Goal: Task Accomplishment & Management: Manage account settings

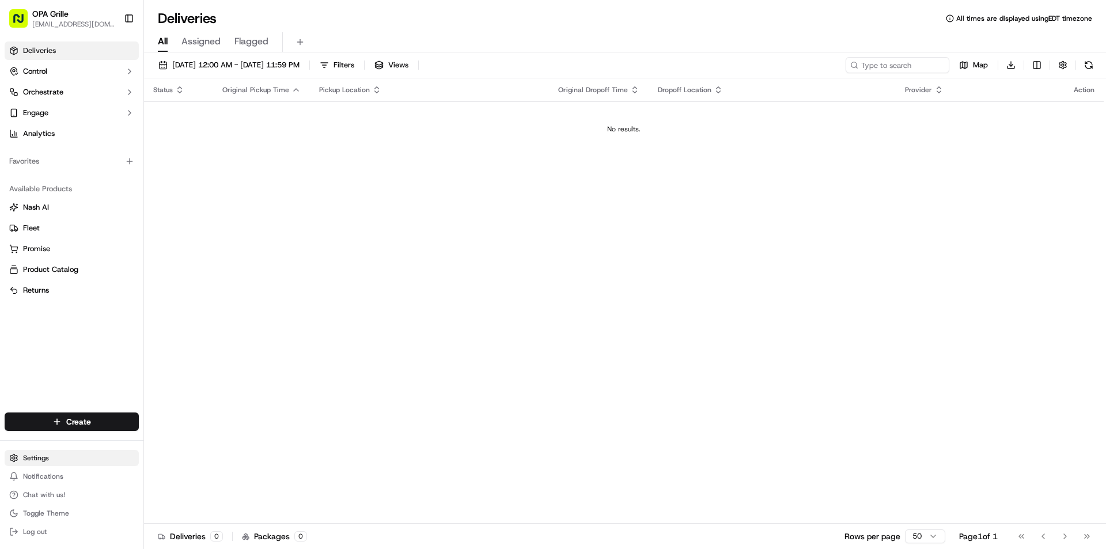
click at [44, 457] on html "OPA Grille [EMAIL_ADDRESS][DOMAIN_NAME] Toggle Sidebar Deliveries Control Orche…" at bounding box center [553, 274] width 1106 height 549
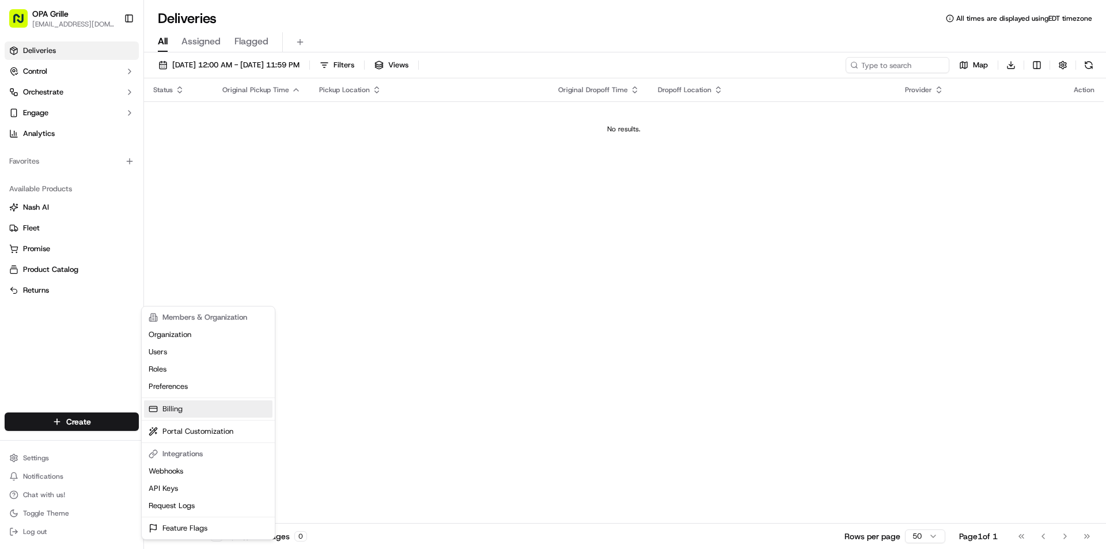
click at [173, 409] on link "Billing" at bounding box center [208, 408] width 128 height 17
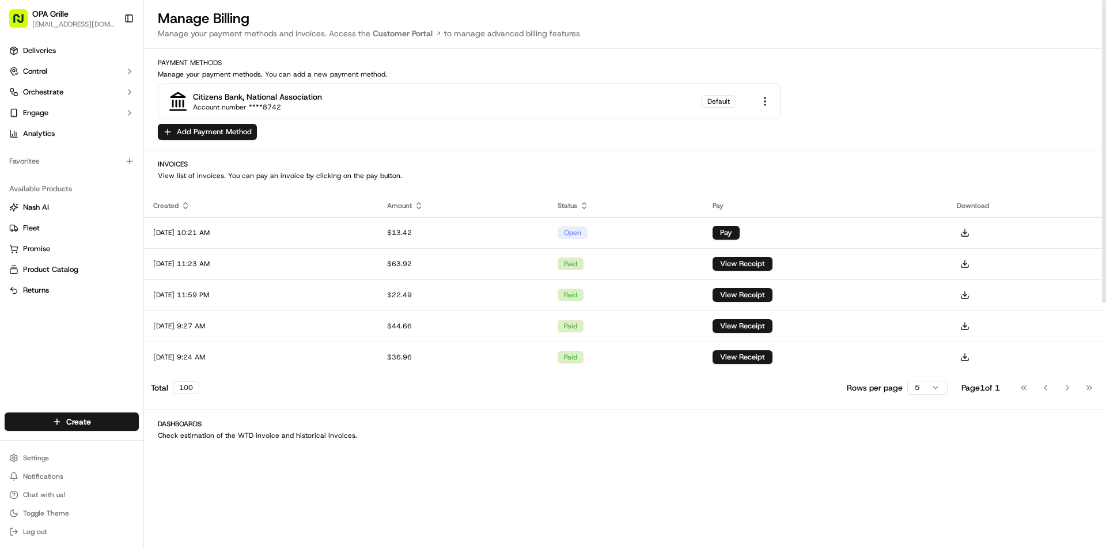
click at [931, 388] on html "OPA Grille [EMAIL_ADDRESS][DOMAIN_NAME] Toggle Sidebar Deliveries Control Orche…" at bounding box center [553, 274] width 1106 height 549
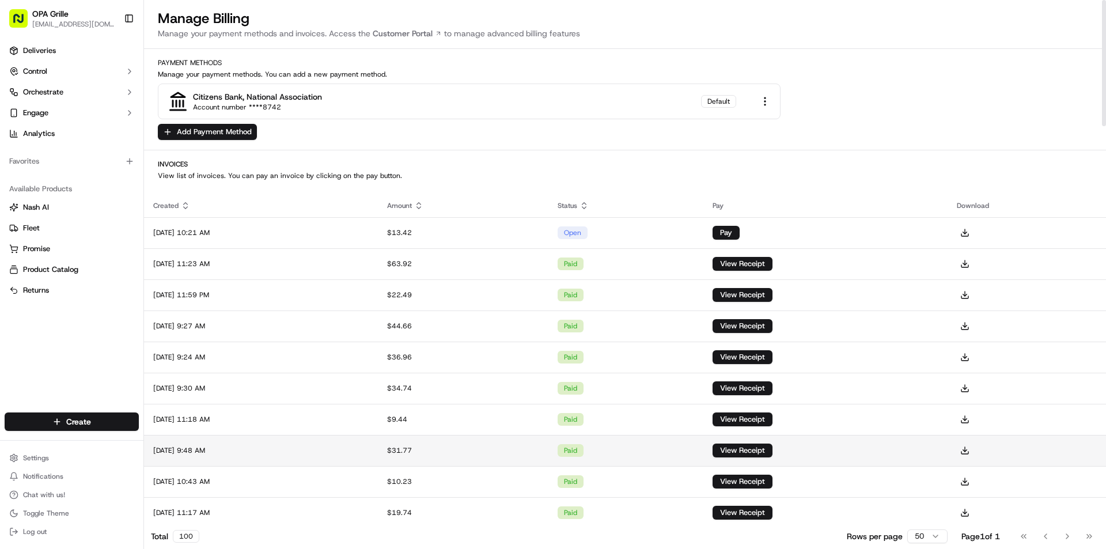
click at [260, 454] on td "[DATE] 9:48 AM" at bounding box center [261, 450] width 234 height 31
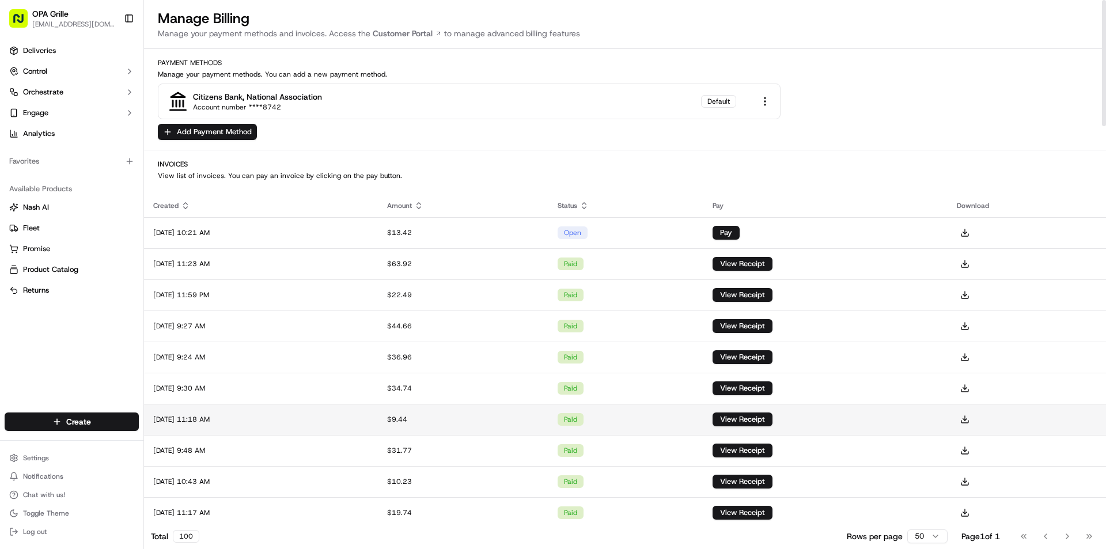
click at [226, 415] on td "[DATE] 11:18 AM" at bounding box center [261, 419] width 234 height 31
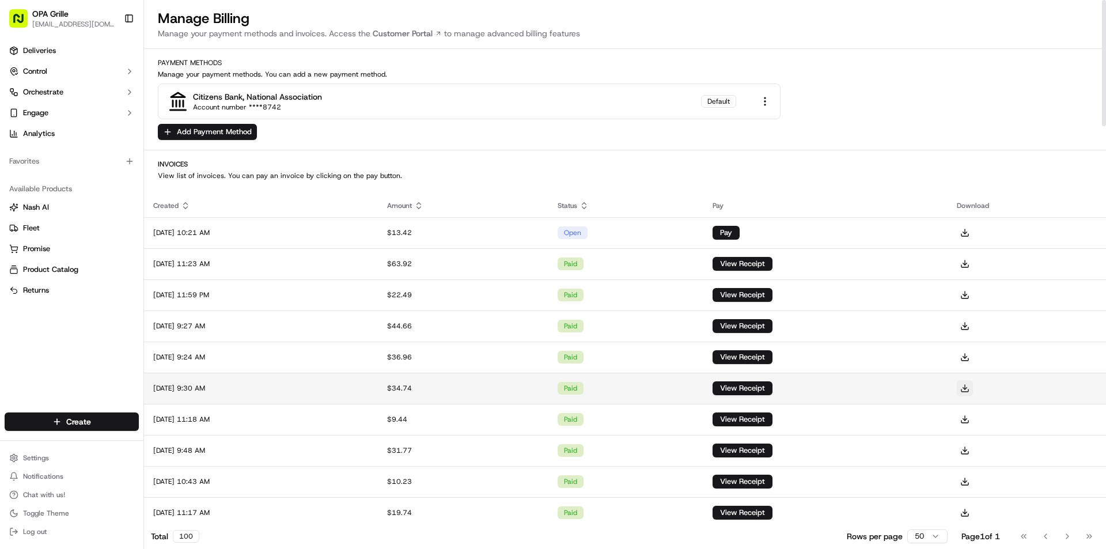
click at [973, 386] on button at bounding box center [965, 388] width 16 height 16
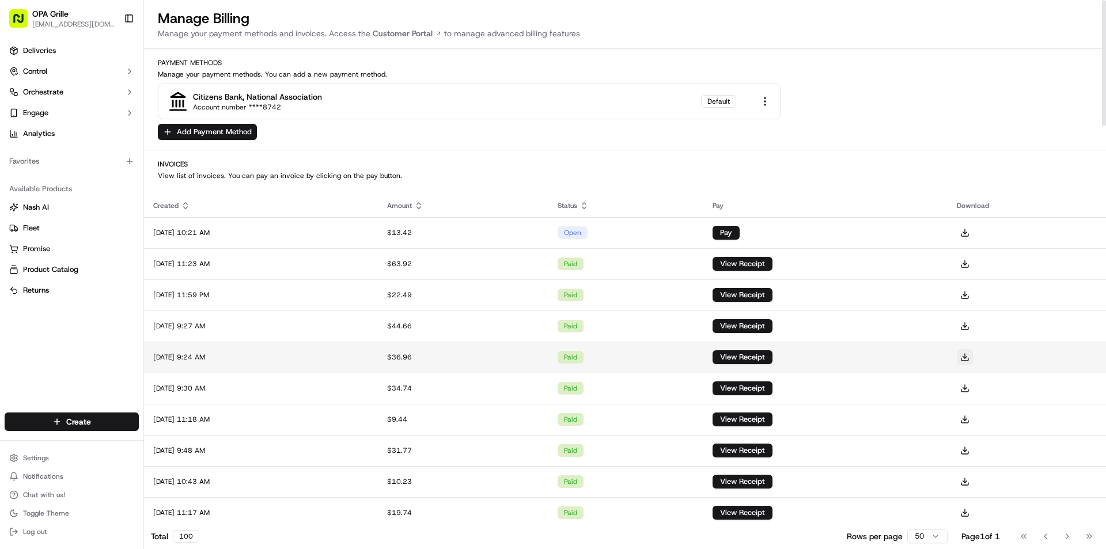
click at [973, 358] on button at bounding box center [965, 357] width 16 height 16
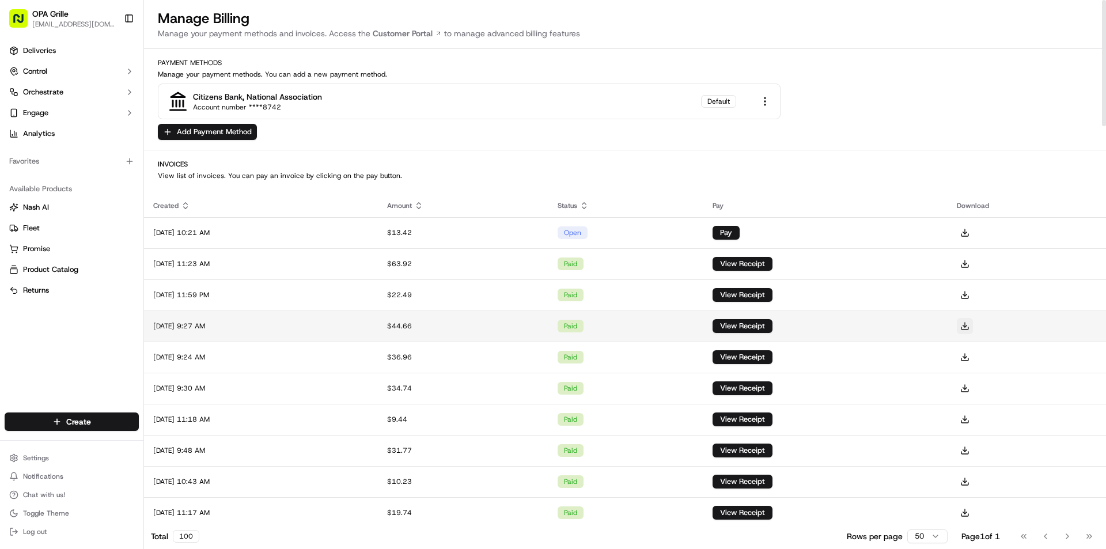
click at [973, 327] on button at bounding box center [965, 326] width 16 height 16
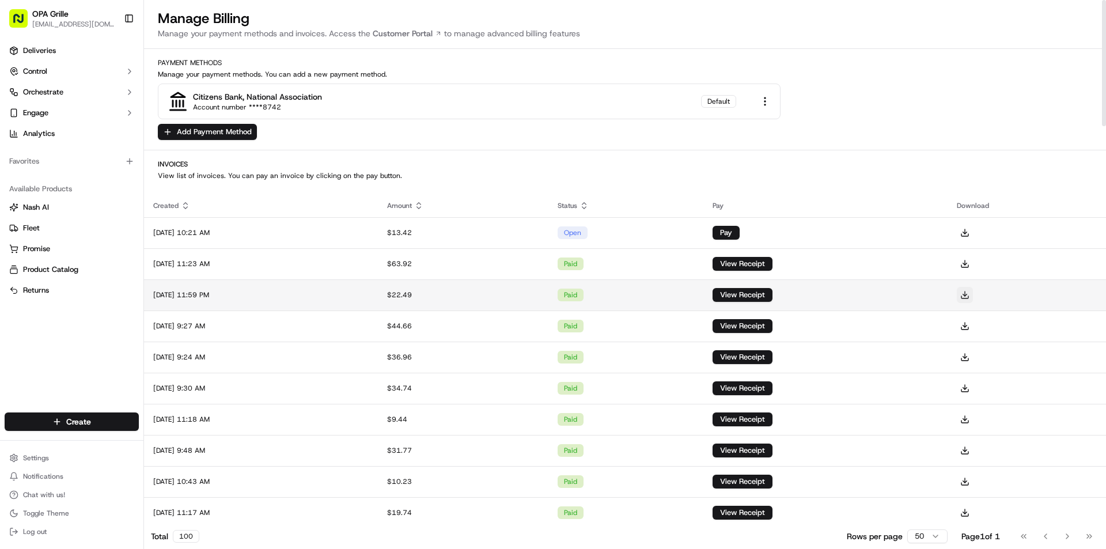
click at [973, 294] on button at bounding box center [965, 295] width 16 height 16
